Goal: Information Seeking & Learning: Check status

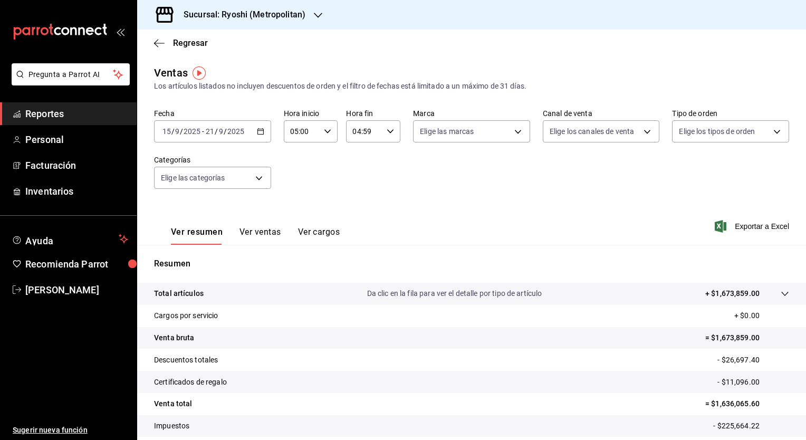
click at [341, 166] on div "Fecha [DATE] [DATE] - [DATE] [DATE] Hora inicio 05:00 Hora inicio Hora fin 04:5…" at bounding box center [471, 155] width 635 height 93
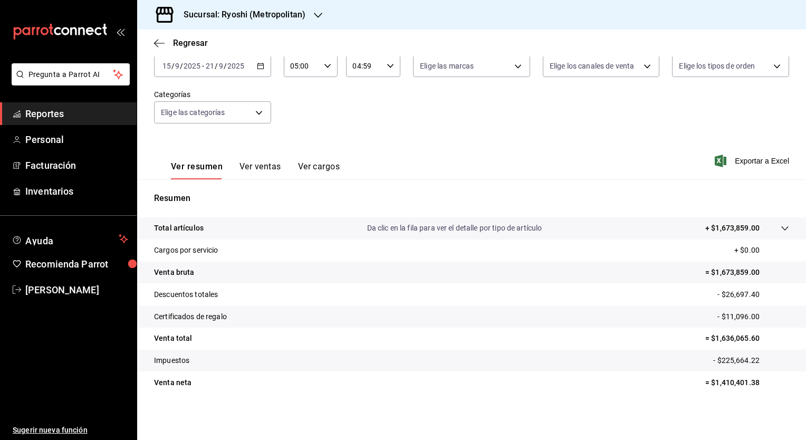
click at [259, 66] on icon "button" at bounding box center [260, 65] width 7 height 7
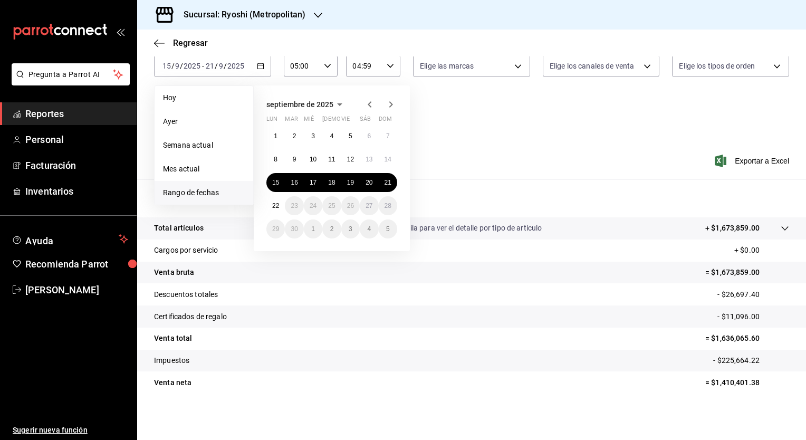
click at [513, 161] on div "Ver resumen Ver ventas Ver cargos Exportar a Excel" at bounding box center [471, 157] width 669 height 43
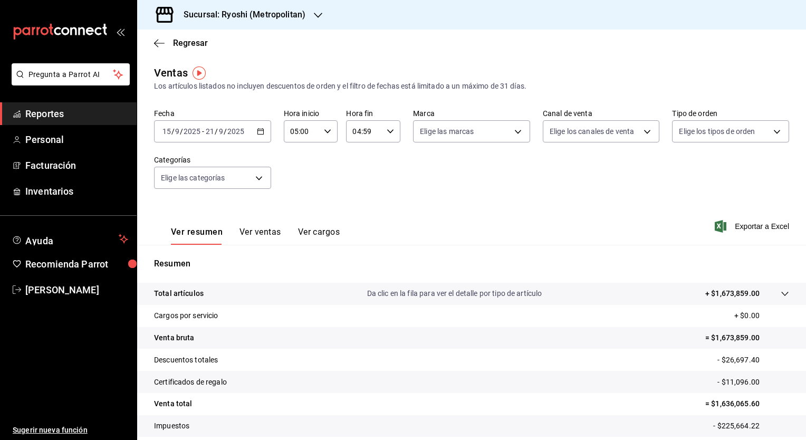
scroll to position [0, 0]
click at [258, 131] on icon "button" at bounding box center [260, 131] width 7 height 7
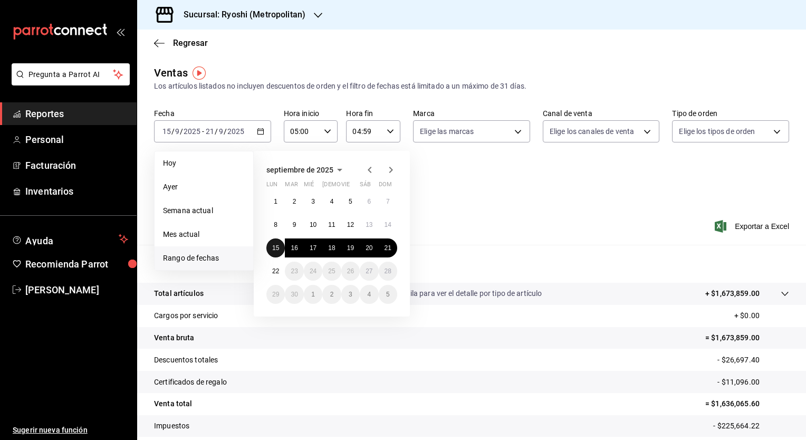
click at [276, 247] on abbr "15" at bounding box center [275, 247] width 7 height 7
click at [276, 273] on abbr "22" at bounding box center [275, 270] width 7 height 7
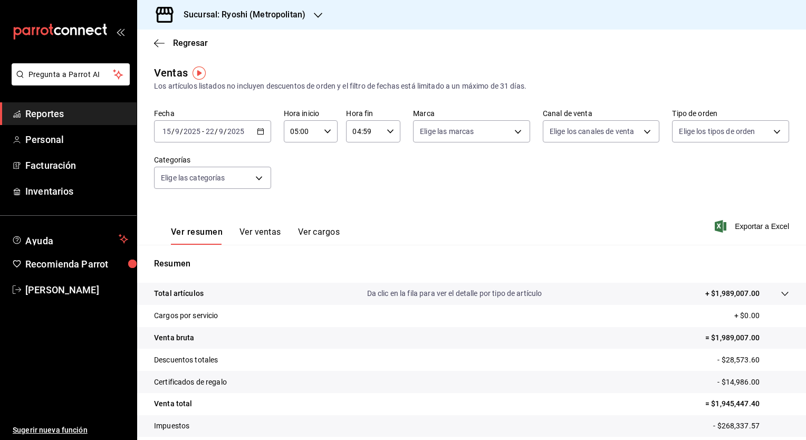
scroll to position [65, 0]
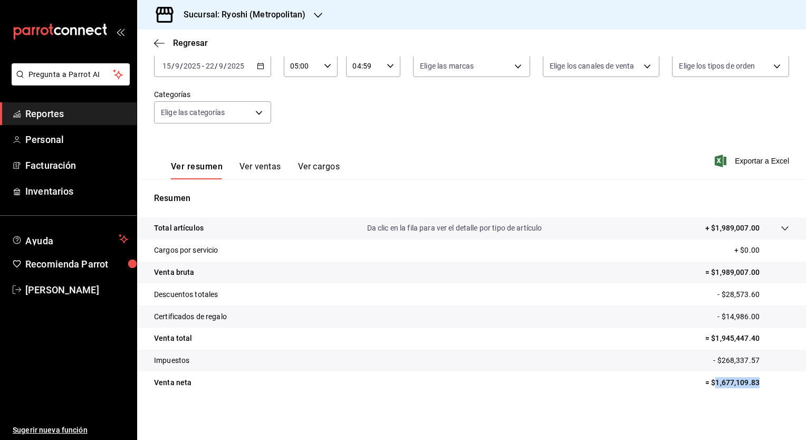
drag, startPoint x: 750, startPoint y: 382, endPoint x: 709, endPoint y: 381, distance: 41.1
click at [709, 381] on p "= $1,677,109.83" at bounding box center [747, 382] width 84 height 11
copy p "1,677,109.83"
click at [744, 159] on span "Exportar a Excel" at bounding box center [753, 160] width 72 height 13
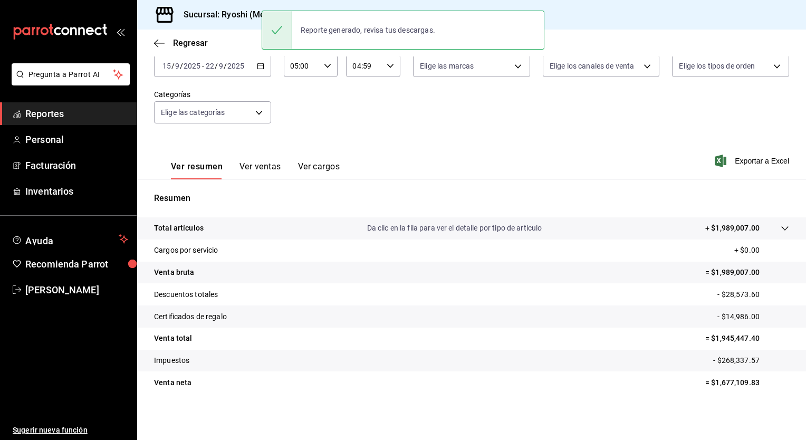
click at [407, 143] on div "Ver resumen Ver ventas Ver cargos Exportar a Excel" at bounding box center [471, 157] width 669 height 43
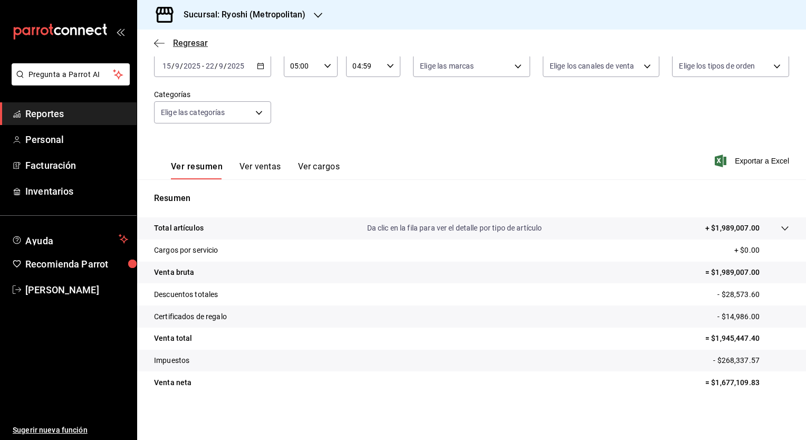
click at [172, 44] on span "Regresar" at bounding box center [181, 43] width 54 height 10
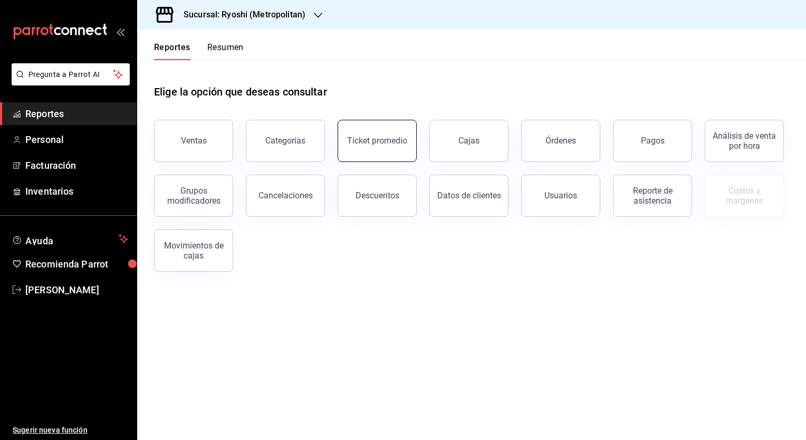
click at [385, 147] on button "Ticket promedio" at bounding box center [376, 141] width 79 height 42
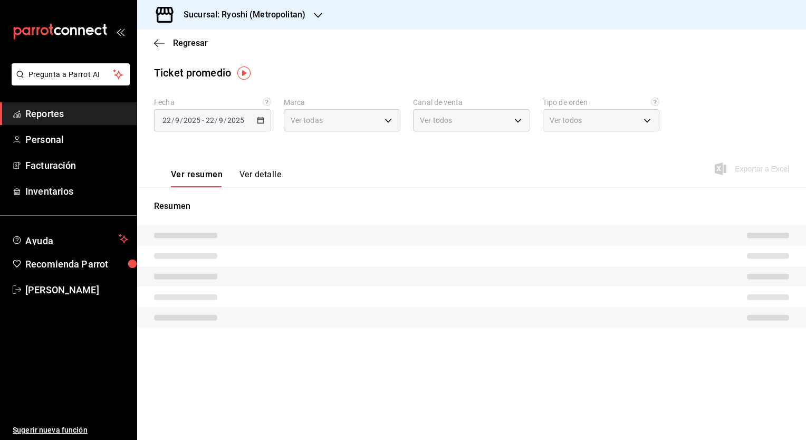
type input "afd8f7e0-6441-4225-b079-3ecb6f1759bb,a0f13850-a6cf-4674-87cd-ec670d2b59b9"
type input "PARROT,UBER_EATS,RAPPI,DIDI_FOOD,ONLINE"
type input "66739285-5da5-466b-8cb0-407c1ed0a2c8,c0a0eaab-5666-47ab-bb2c-041c46edcfe4,3fb15…"
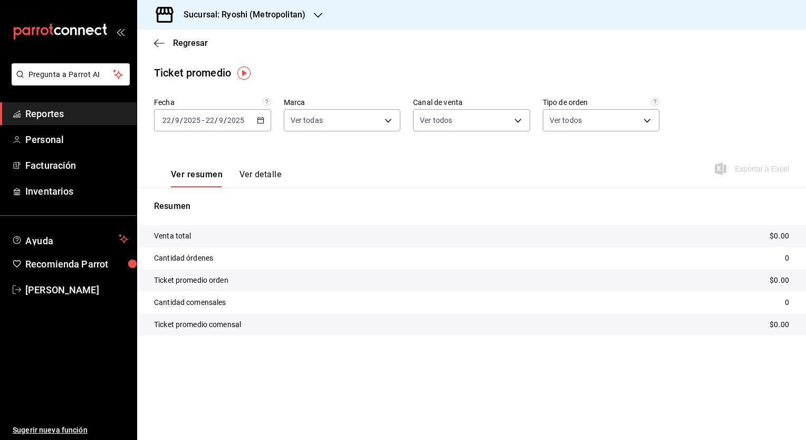
click at [311, 71] on div "Ticket promedio" at bounding box center [471, 73] width 669 height 16
click at [259, 119] on icon "button" at bounding box center [260, 120] width 7 height 7
click at [205, 246] on span "Rango de fechas" at bounding box center [204, 246] width 82 height 11
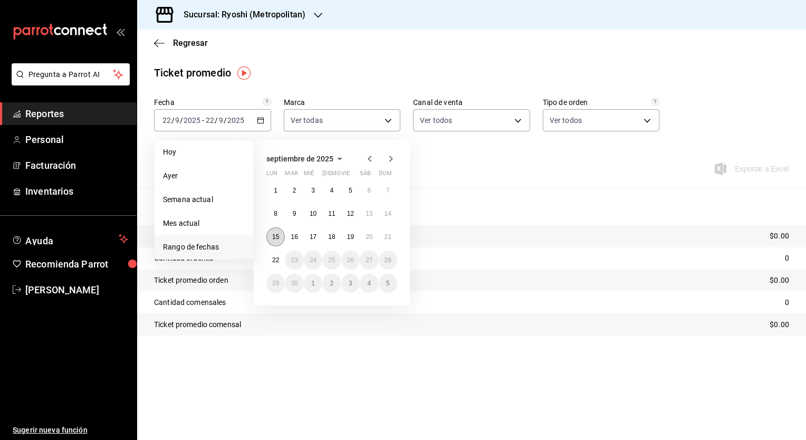
click at [275, 240] on button "15" at bounding box center [275, 236] width 18 height 19
click at [276, 258] on abbr "22" at bounding box center [275, 259] width 7 height 7
